Goal: Information Seeking & Learning: Learn about a topic

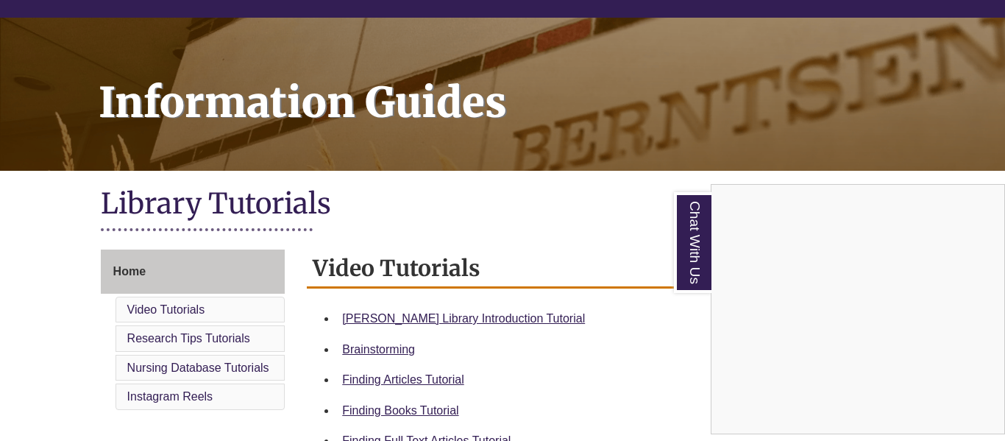
scroll to position [193, 0]
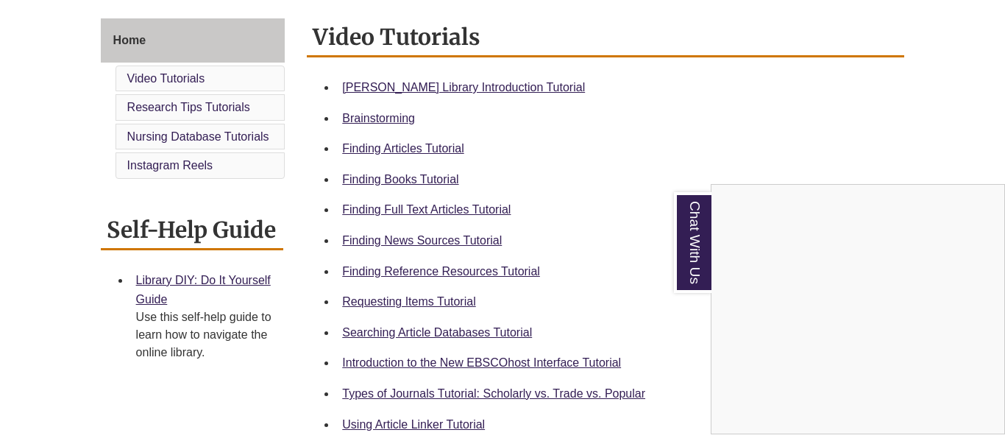
scroll to position [392, 0]
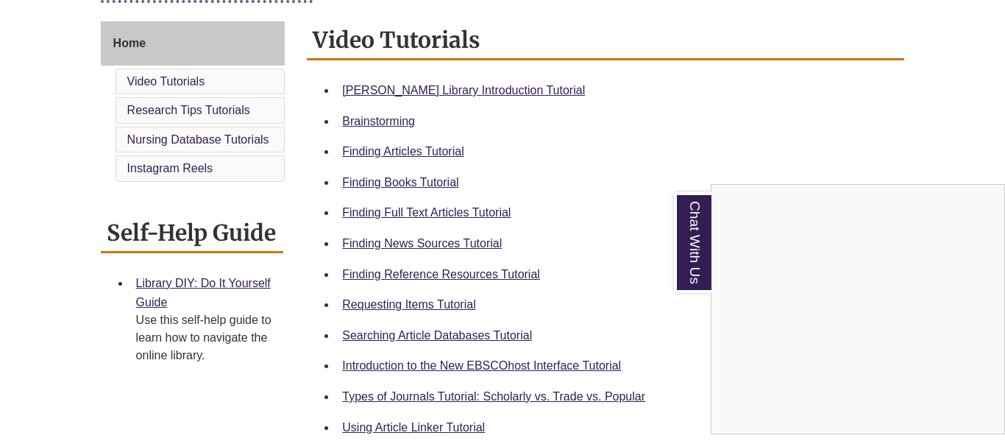
click at [465, 89] on div "Chat With Us" at bounding box center [502, 220] width 1005 height 441
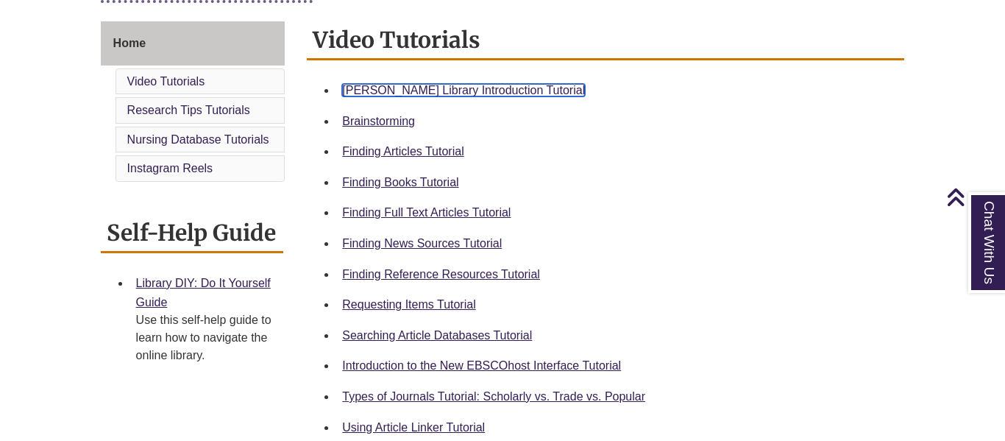
click at [469, 86] on link "Berntsen Library Introduction Tutorial" at bounding box center [463, 90] width 243 height 13
click at [439, 90] on link "Berntsen Library Introduction Tutorial" at bounding box center [463, 90] width 243 height 13
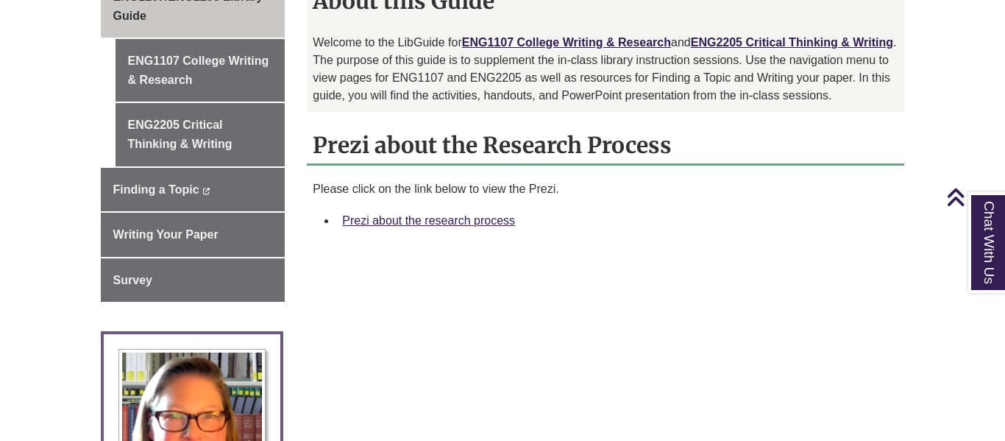
scroll to position [464, 0]
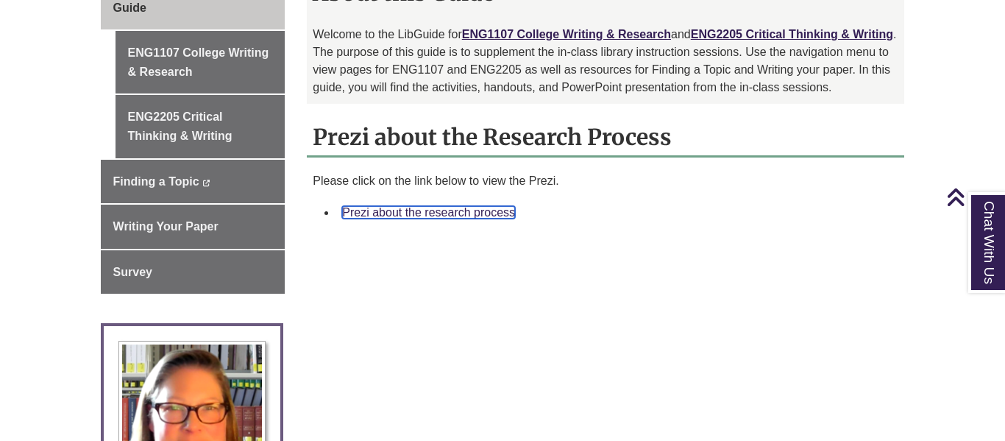
click at [461, 206] on link "Prezi about the research process" at bounding box center [428, 212] width 173 height 13
